Goal: Task Accomplishment & Management: Manage account settings

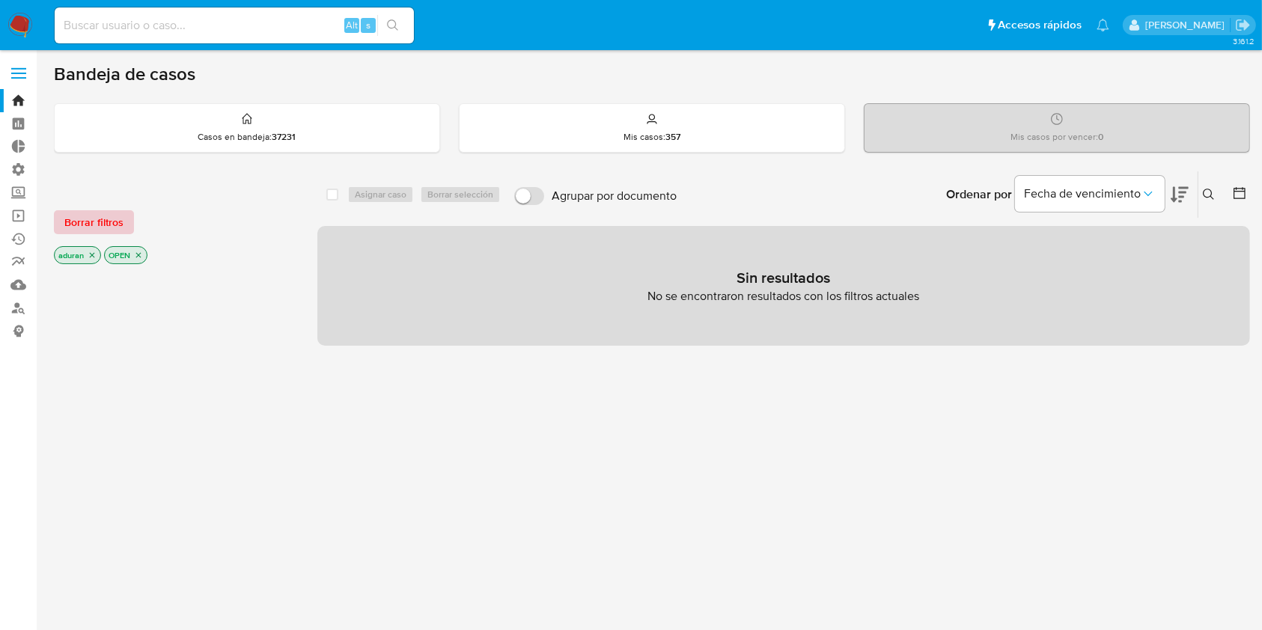
click at [97, 223] on span "Borrar filtros" at bounding box center [93, 222] width 59 height 21
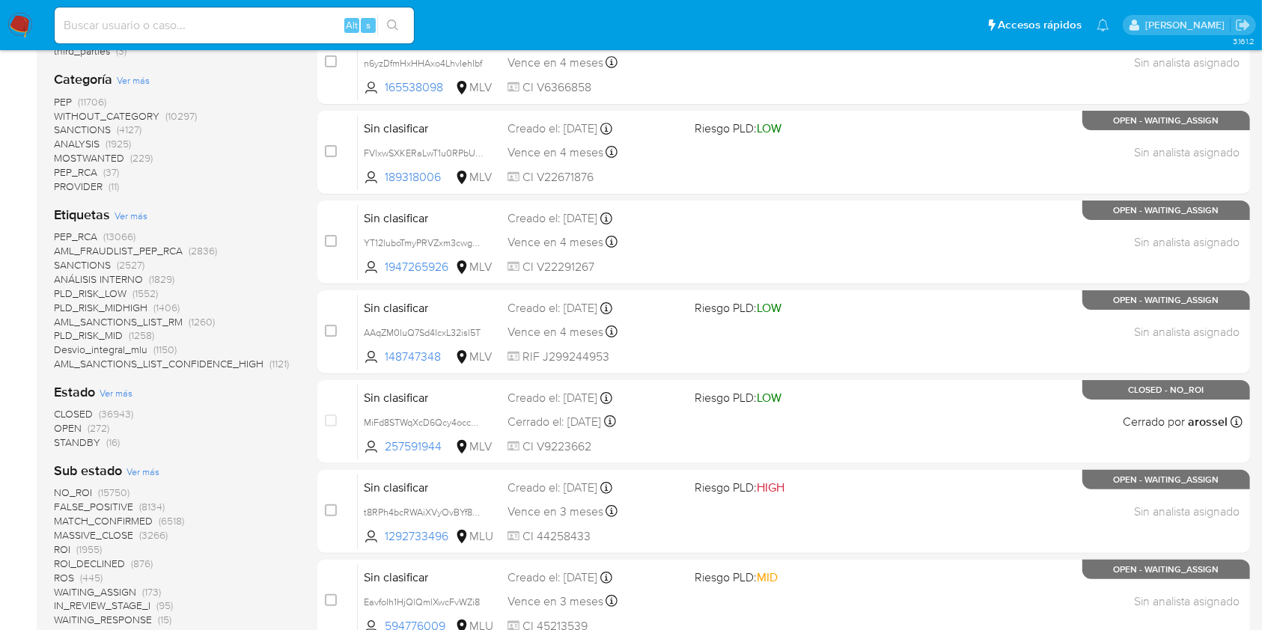
scroll to position [498, 0]
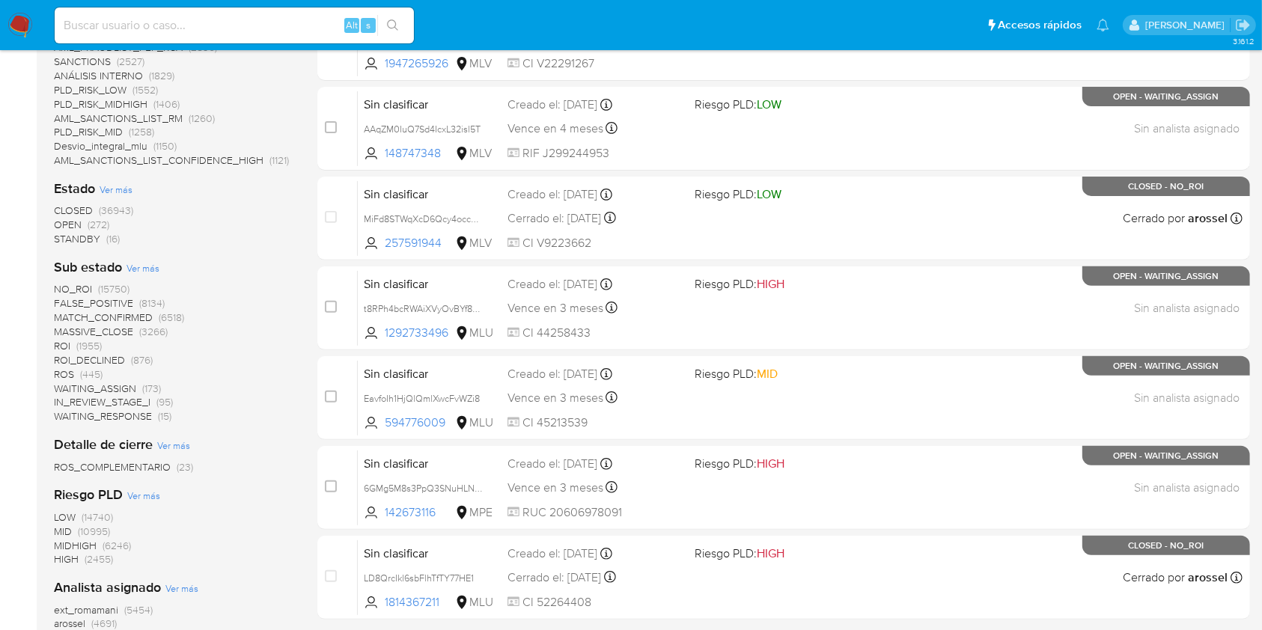
click at [85, 242] on span "STANDBY" at bounding box center [77, 238] width 46 height 15
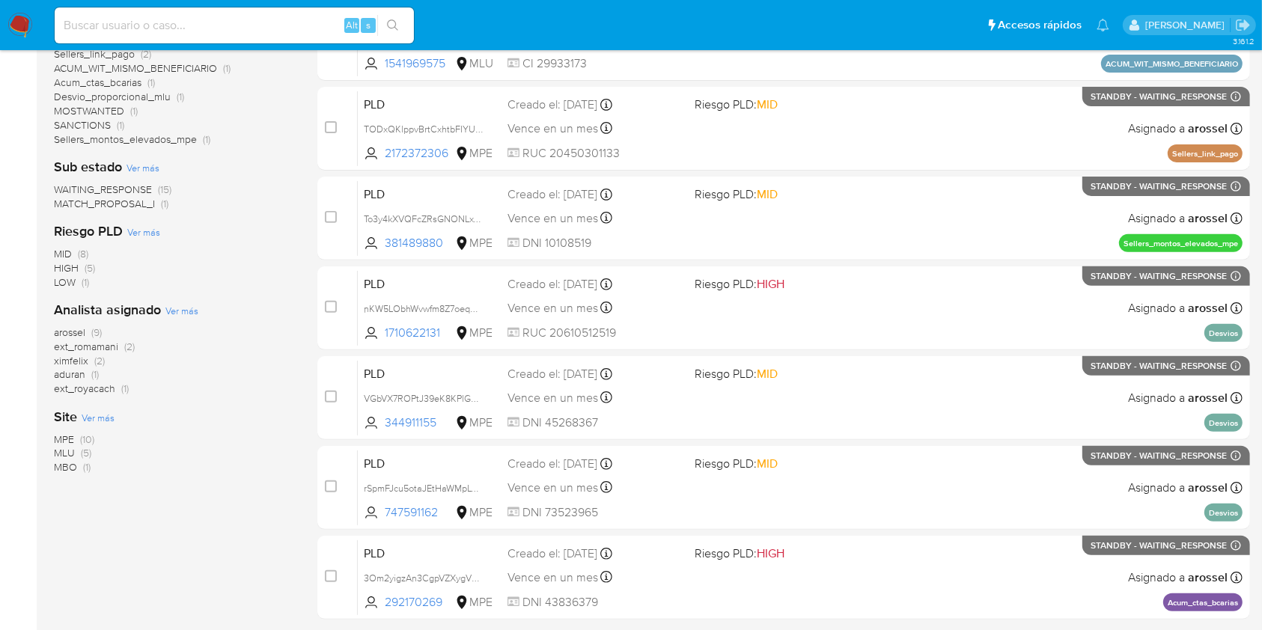
click at [133, 202] on span "MATCH_PROPOSAL_I" at bounding box center [104, 203] width 101 height 15
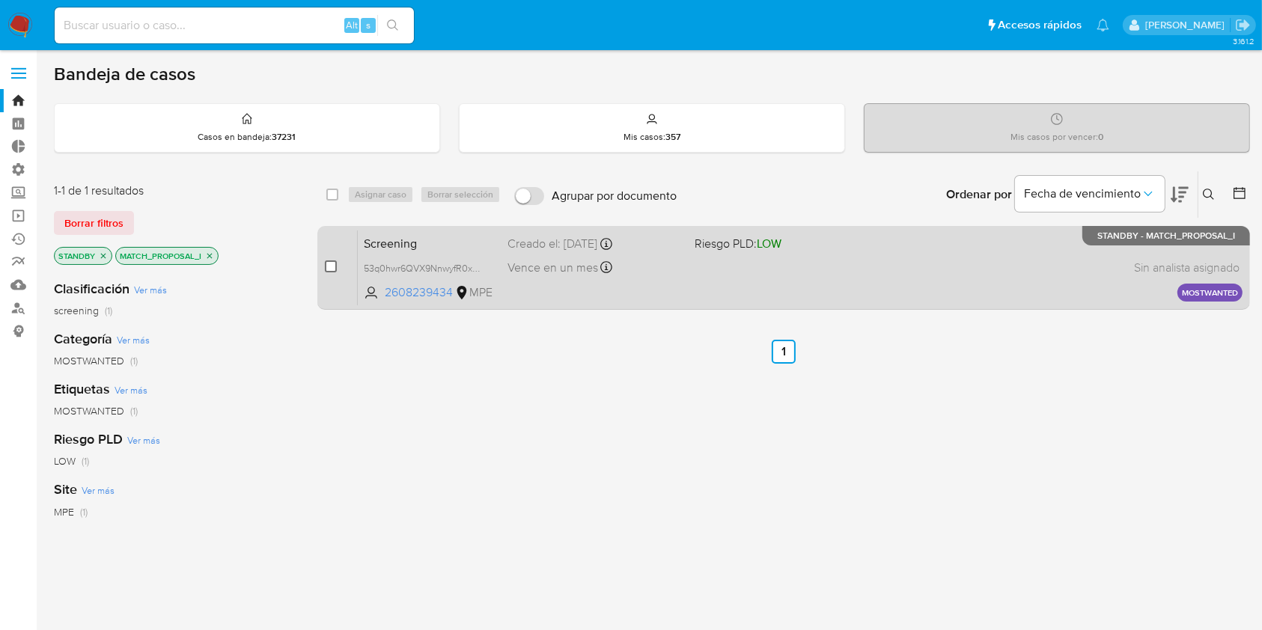
click at [332, 266] on input "checkbox" at bounding box center [331, 266] width 12 height 12
checkbox input "true"
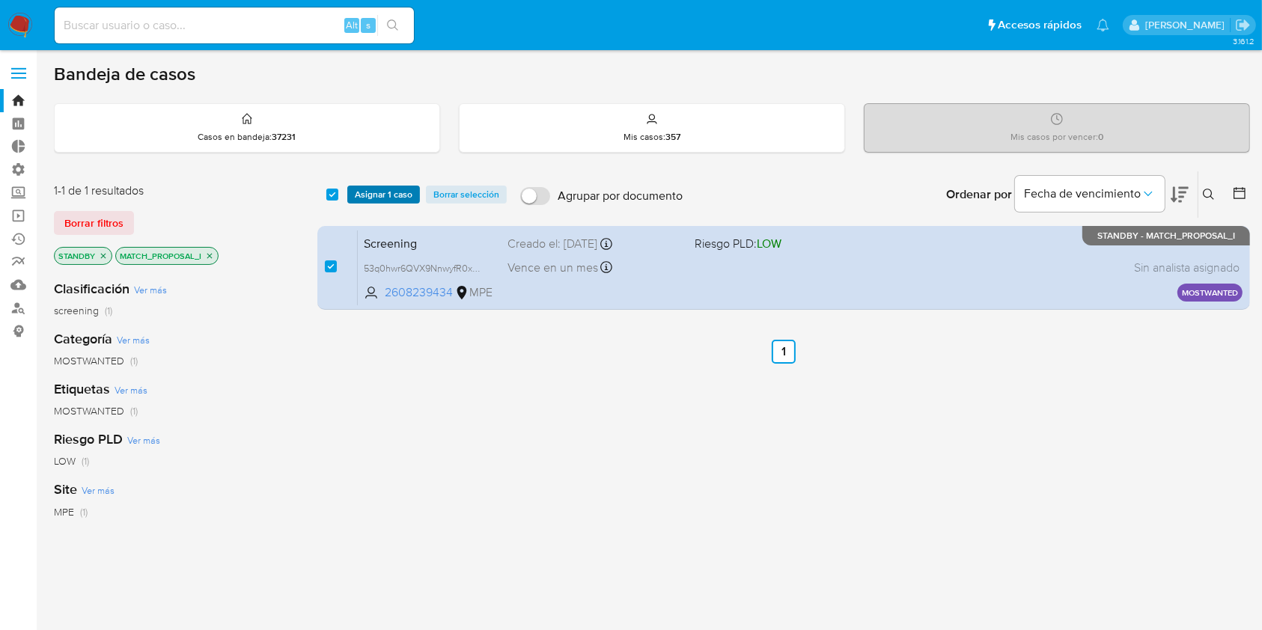
click at [369, 190] on span "Asignar 1 caso" at bounding box center [384, 194] width 58 height 15
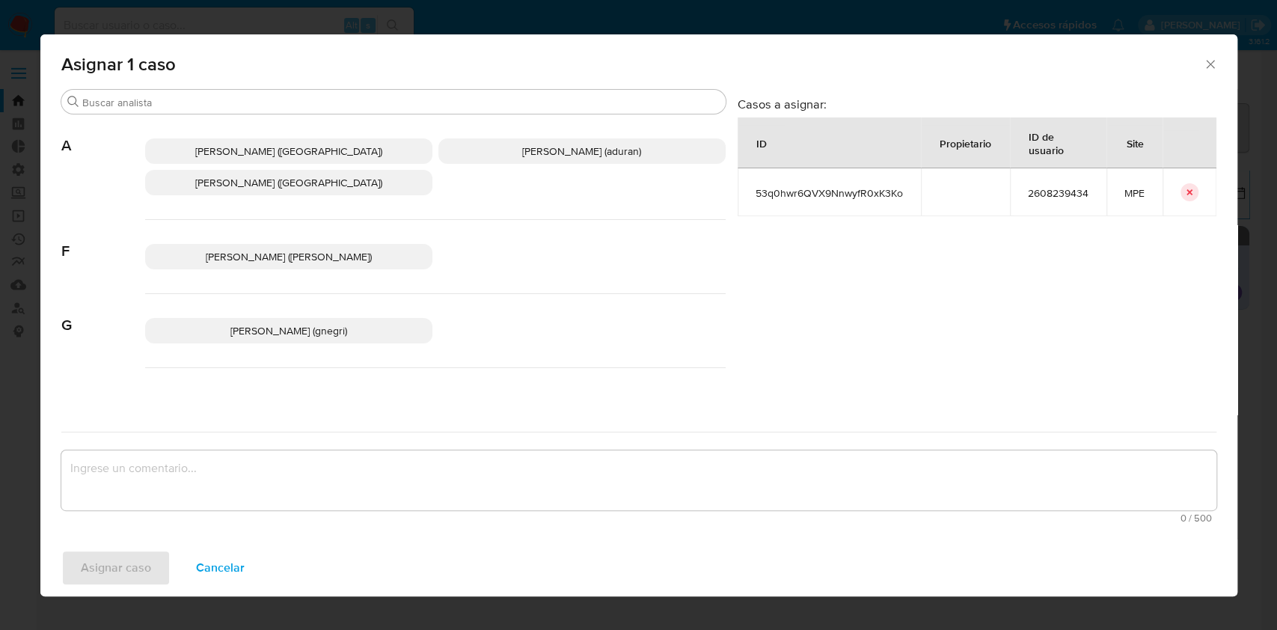
click at [548, 157] on span "Agustin Matias Duran (aduran)" at bounding box center [581, 151] width 119 height 15
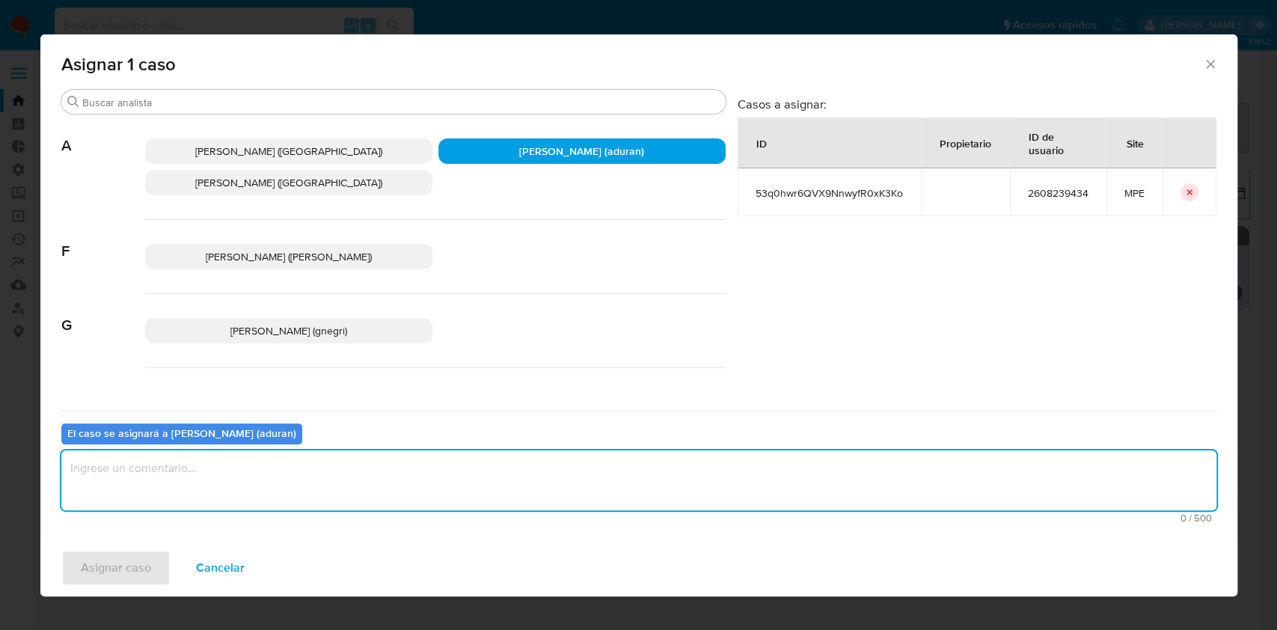
click at [476, 495] on textarea "assign-modal" at bounding box center [638, 481] width 1155 height 60
type textarea "."
click at [89, 552] on span "Asignar caso" at bounding box center [116, 568] width 70 height 33
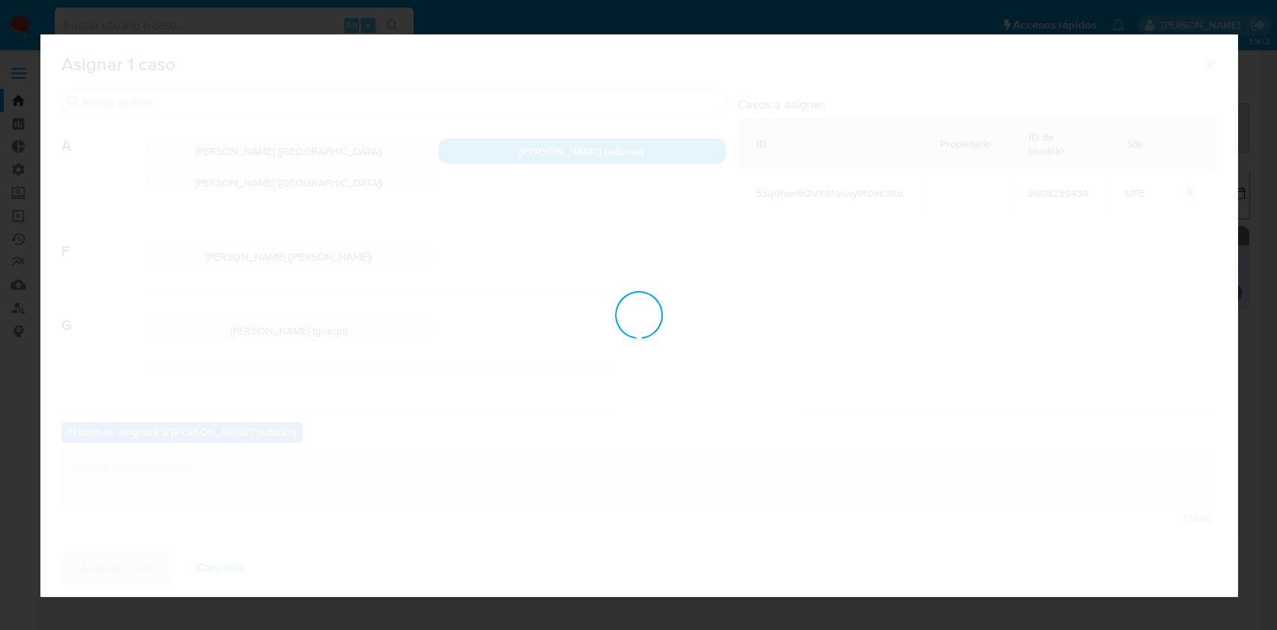
checkbox input "false"
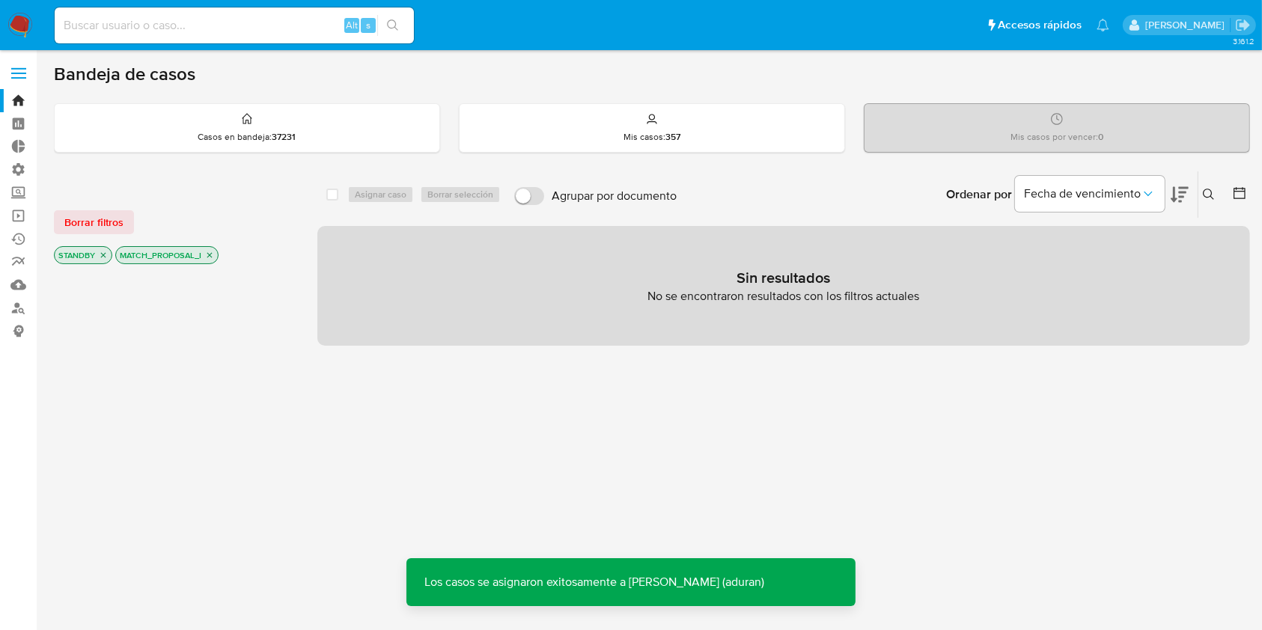
click at [27, 15] on img at bounding box center [19, 25] width 25 height 25
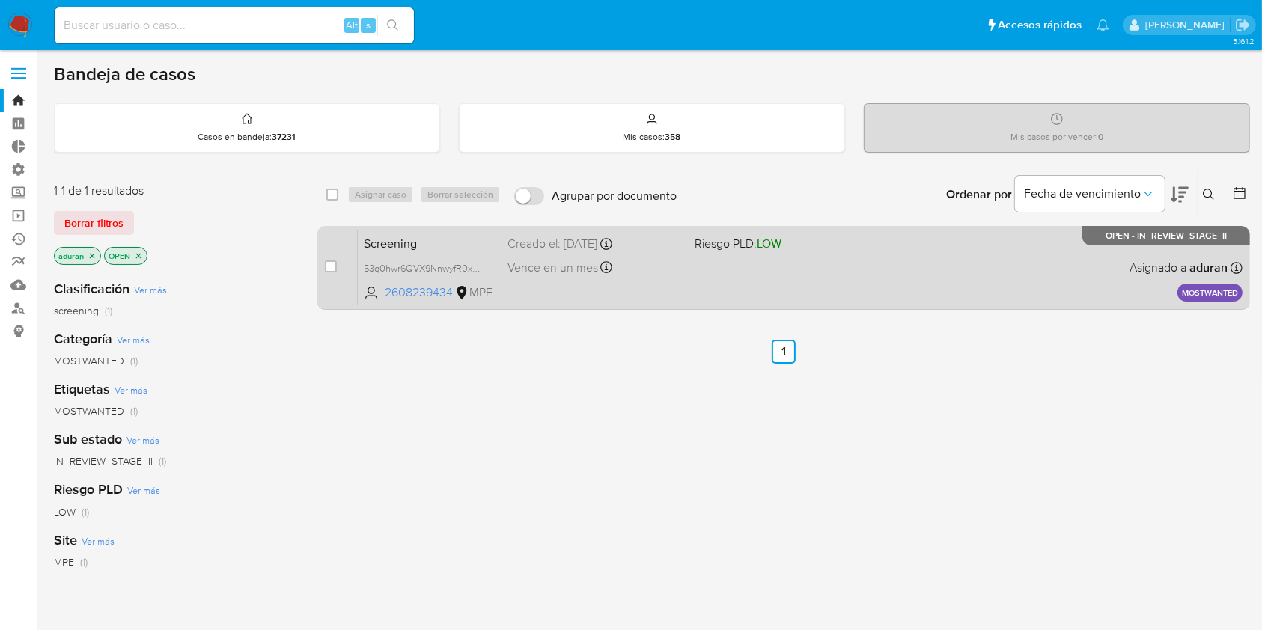
click at [848, 286] on div "Screening 53q0hwr6QVX9NnwyfR0xK3Ko 2608239434 MPE Riesgo PLD: LOW Creado el: [D…" at bounding box center [800, 268] width 885 height 76
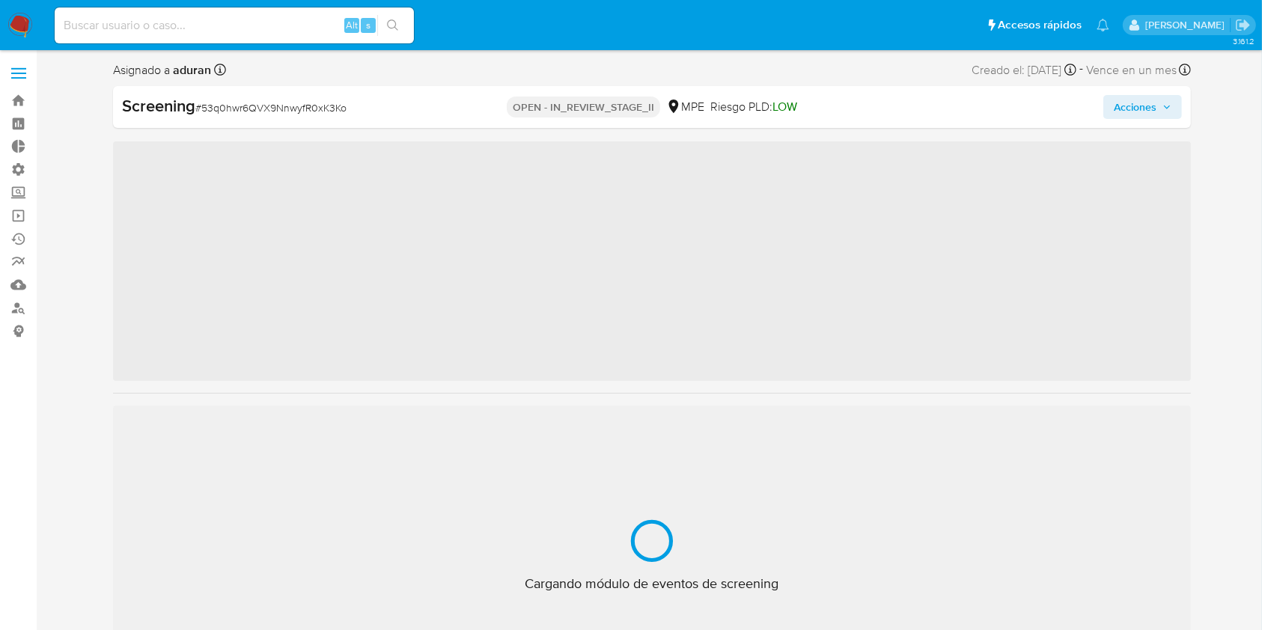
scroll to position [704, 0]
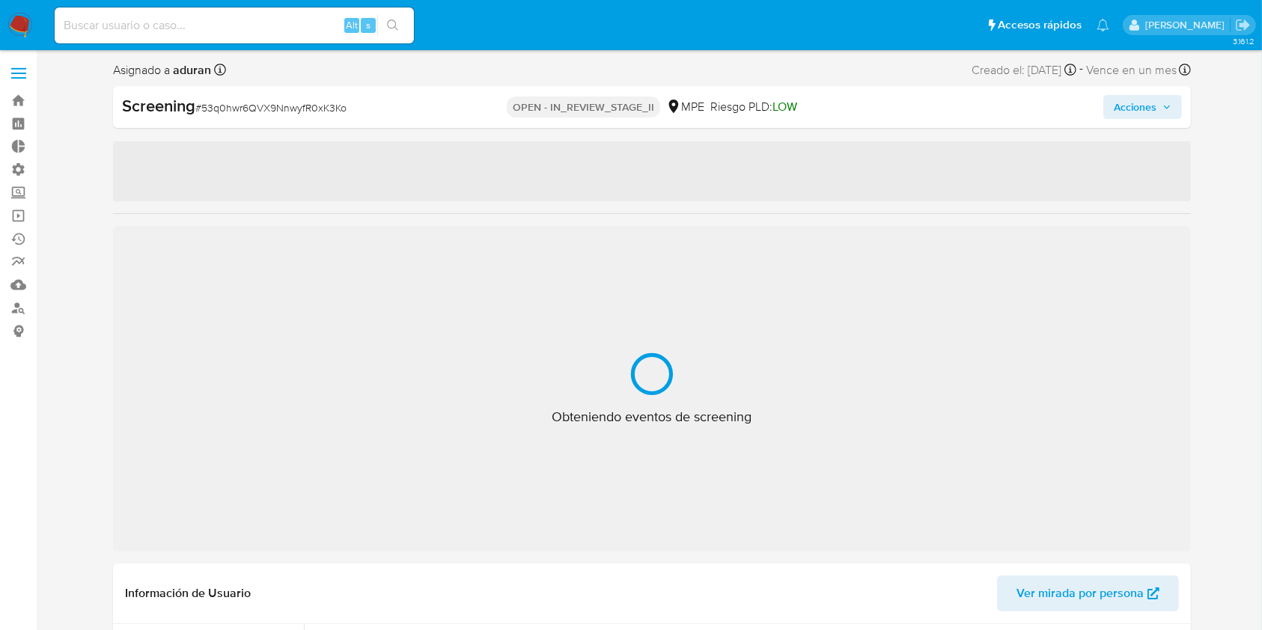
select select "10"
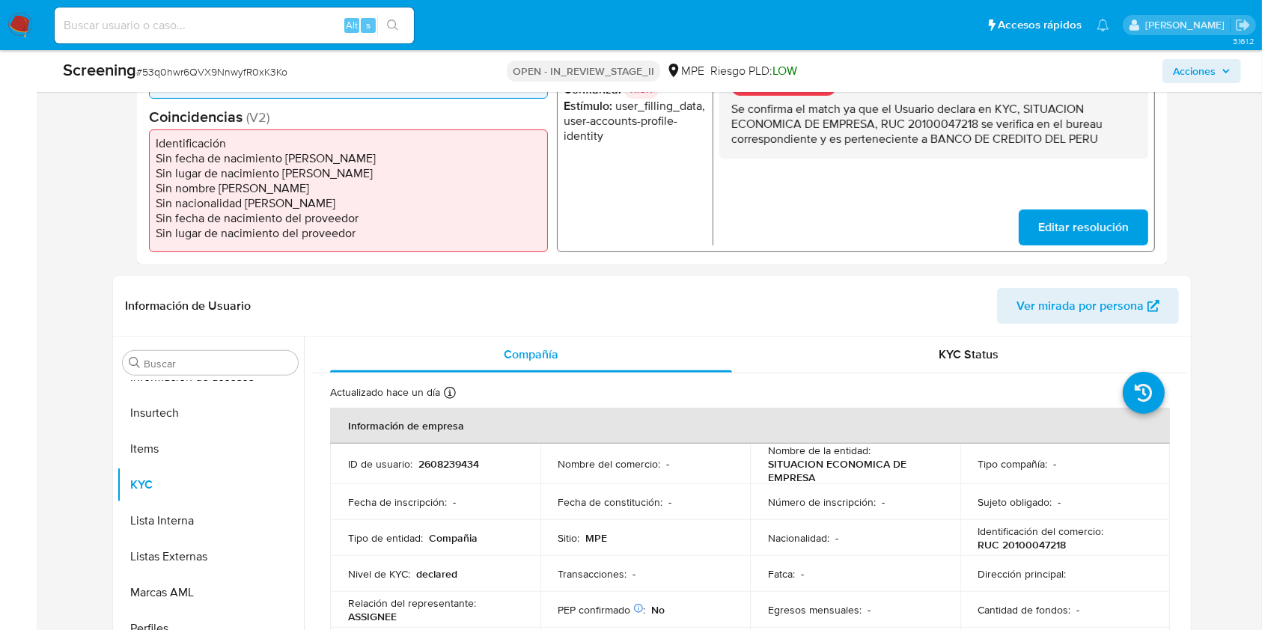
scroll to position [100, 0]
